Goal: Information Seeking & Learning: Learn about a topic

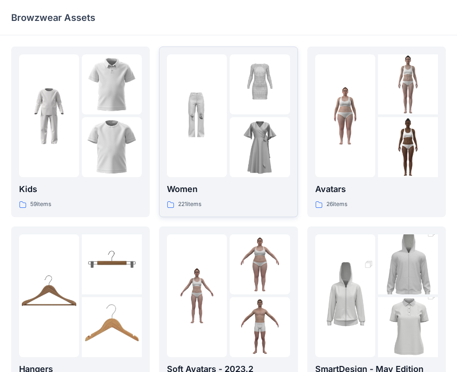
click at [245, 131] on img at bounding box center [260, 147] width 60 height 60
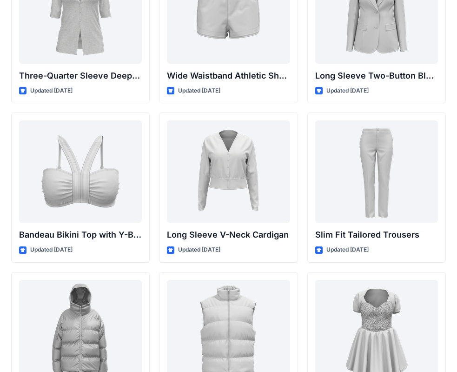
scroll to position [908, 0]
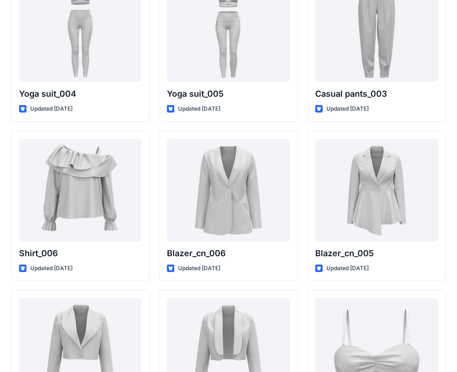
scroll to position [5397, 0]
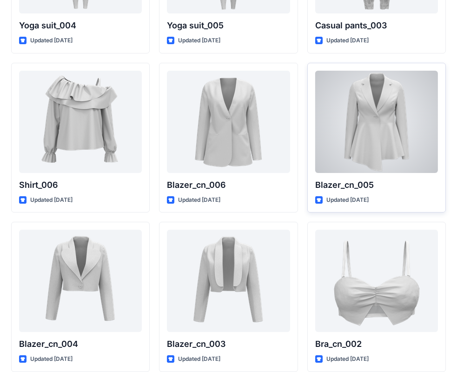
click at [365, 150] on div at bounding box center [376, 122] width 123 height 102
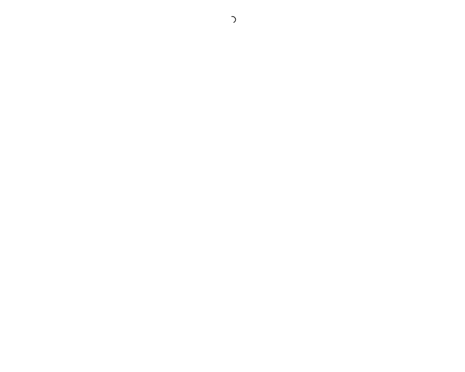
click at [365, 150] on div at bounding box center [232, 186] width 465 height 372
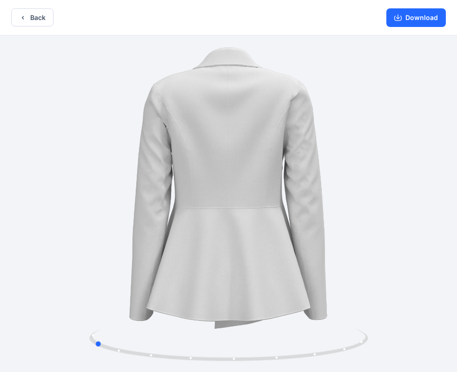
drag, startPoint x: 229, startPoint y: 359, endPoint x: 94, endPoint y: 316, distance: 141.4
click at [94, 316] on div at bounding box center [228, 204] width 457 height 338
click at [27, 13] on button "Back" at bounding box center [32, 17] width 42 height 18
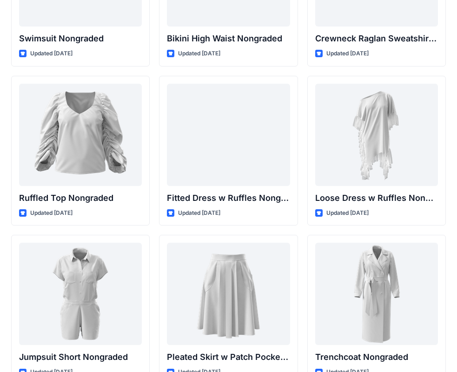
scroll to position [9263, 0]
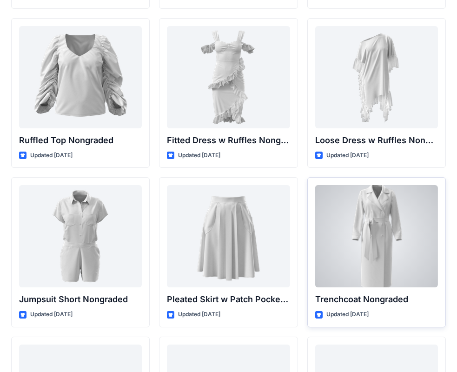
click at [394, 257] on div at bounding box center [376, 236] width 123 height 102
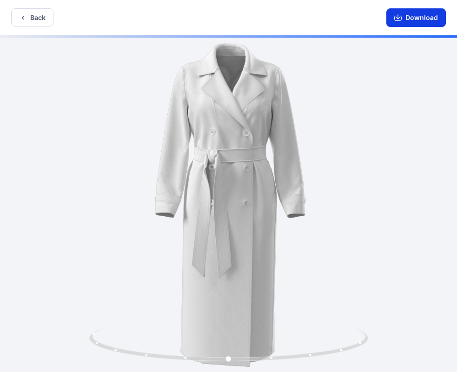
click at [401, 20] on icon "button" at bounding box center [397, 17] width 7 height 7
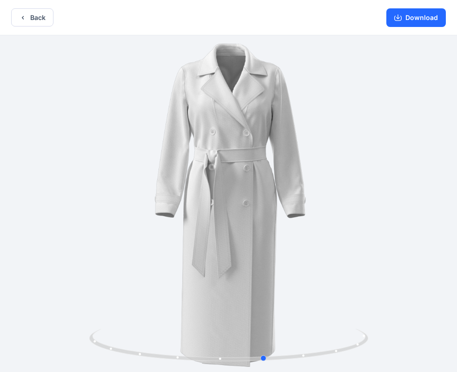
drag, startPoint x: 227, startPoint y: 357, endPoint x: 542, endPoint y: 350, distance: 315.2
click at [457, 350] on html "Back Download Version History" at bounding box center [228, 187] width 457 height 374
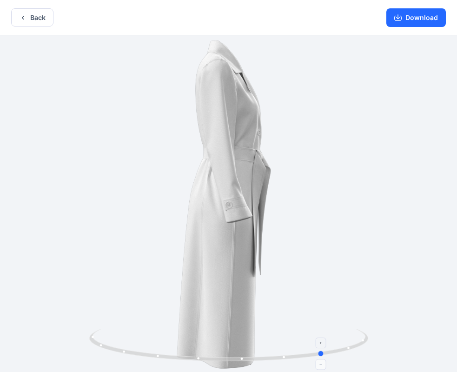
drag, startPoint x: 265, startPoint y: 357, endPoint x: 190, endPoint y: 354, distance: 74.9
click at [181, 355] on icon at bounding box center [229, 346] width 281 height 35
